Goal: Information Seeking & Learning: Learn about a topic

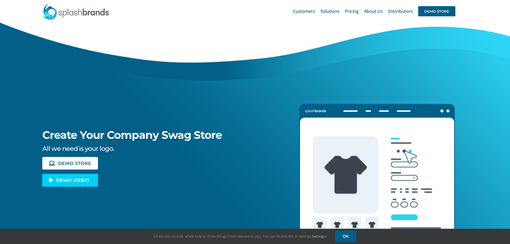
click at [68, 180] on span "DEMO VIDEO" at bounding box center [72, 180] width 33 height 5
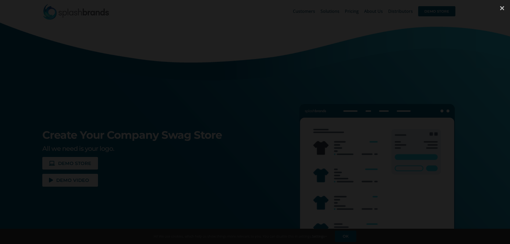
click at [503, 6] on div at bounding box center [502, 8] width 16 height 16
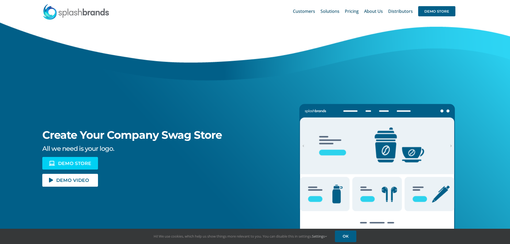
click at [73, 159] on link "DEMO STORE" at bounding box center [70, 163] width 56 height 13
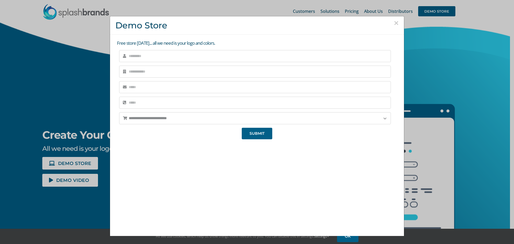
click at [394, 21] on button "×" at bounding box center [396, 23] width 5 height 8
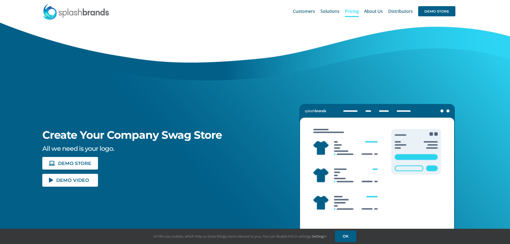
click at [354, 11] on span "Pricing" at bounding box center [352, 11] width 14 height 4
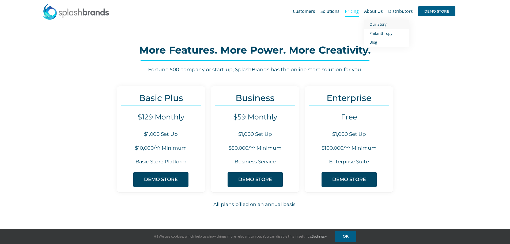
click at [375, 24] on span "Our Story" at bounding box center [378, 24] width 17 height 5
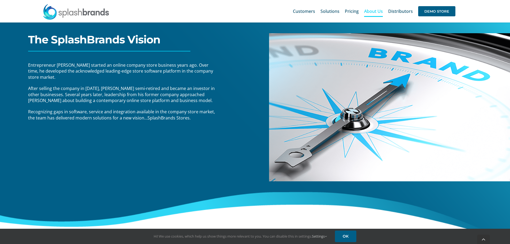
scroll to position [107, 0]
